Goal: Task Accomplishment & Management: Manage account settings

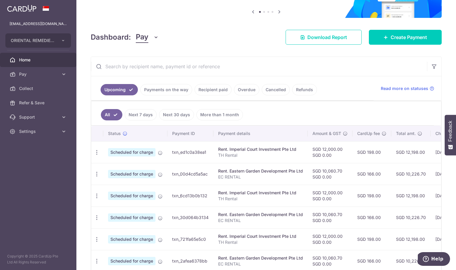
scroll to position [60, 0]
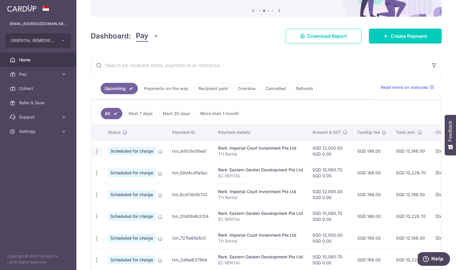
click at [96, 148] on icon "button" at bounding box center [97, 151] width 6 height 6
click at [127, 185] on span "Cancel payment" at bounding box center [129, 182] width 40 height 7
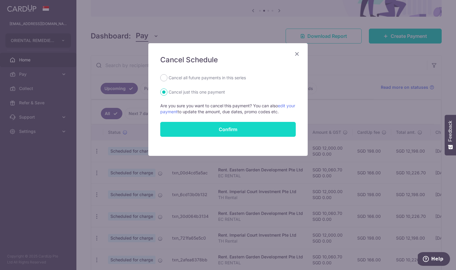
click at [210, 131] on button "Confirm" at bounding box center [227, 129] width 135 height 15
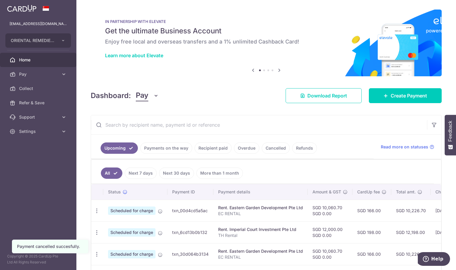
click at [96, 202] on td "Update payment Cancel payment" at bounding box center [97, 211] width 12 height 22
click at [96, 209] on icon "button" at bounding box center [97, 211] width 6 height 6
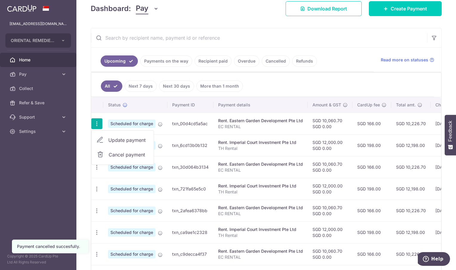
scroll to position [89, 0]
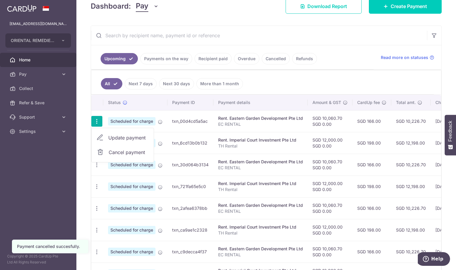
click at [131, 152] on span "Cancel payment" at bounding box center [129, 152] width 40 height 7
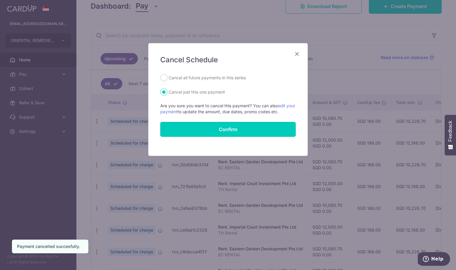
drag, startPoint x: 233, startPoint y: 128, endPoint x: 232, endPoint y: 131, distance: 3.3
click at [233, 129] on button "Confirm" at bounding box center [227, 129] width 135 height 15
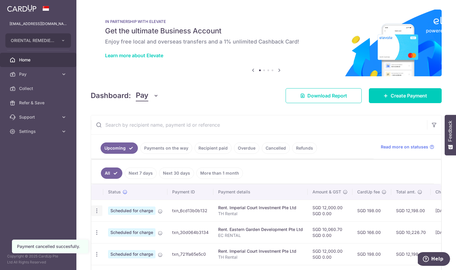
click at [96, 210] on icon "button" at bounding box center [97, 211] width 6 height 6
click at [128, 241] on span "Cancel payment" at bounding box center [129, 241] width 40 height 7
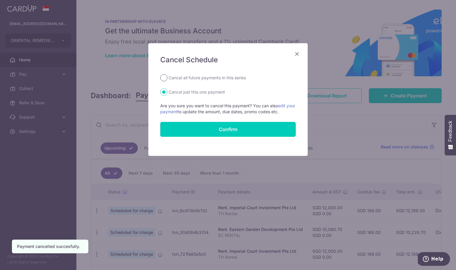
drag, startPoint x: 164, startPoint y: 78, endPoint x: 176, endPoint y: 86, distance: 14.6
click at [164, 78] on input "Cancel all future payments in this series" at bounding box center [163, 77] width 7 height 7
radio input "true"
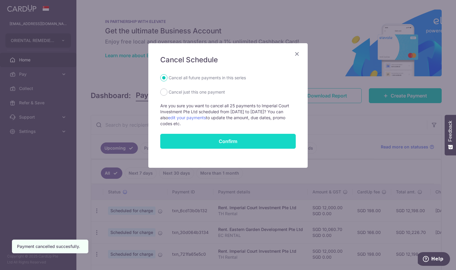
click at [224, 139] on button "Confirm" at bounding box center [227, 141] width 135 height 15
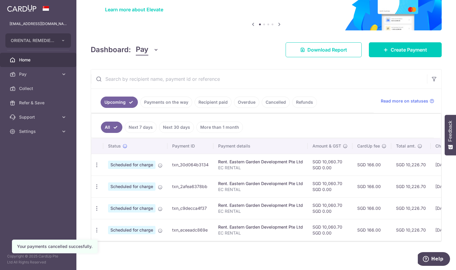
scroll to position [49, 0]
click at [95, 162] on icon "button" at bounding box center [97, 165] width 6 height 6
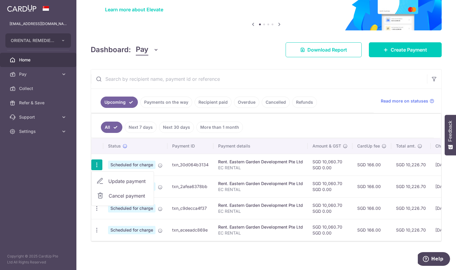
click at [125, 193] on span "Cancel payment" at bounding box center [129, 195] width 40 height 7
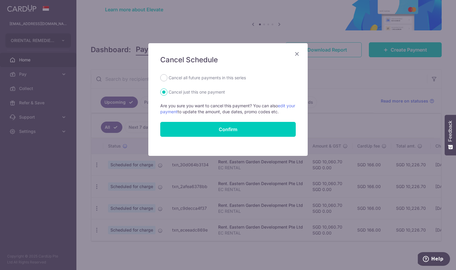
drag, startPoint x: 162, startPoint y: 76, endPoint x: 199, endPoint y: 109, distance: 49.8
click at [164, 78] on input "Cancel all future payments in this series" at bounding box center [163, 77] width 7 height 7
radio input "true"
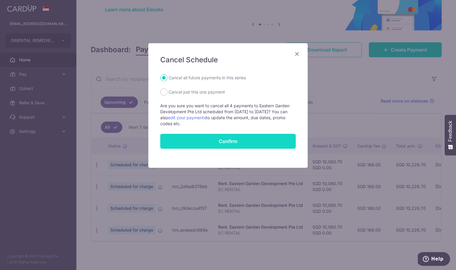
click at [235, 140] on button "Confirm" at bounding box center [227, 141] width 135 height 15
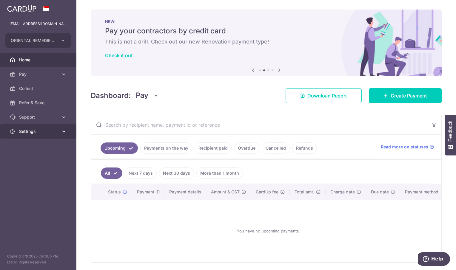
click at [27, 132] on span "Settings" at bounding box center [38, 131] width 39 height 6
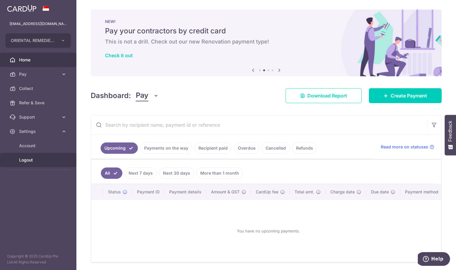
click at [25, 159] on span "Logout" at bounding box center [38, 160] width 39 height 6
